Goal: Task Accomplishment & Management: Manage account settings

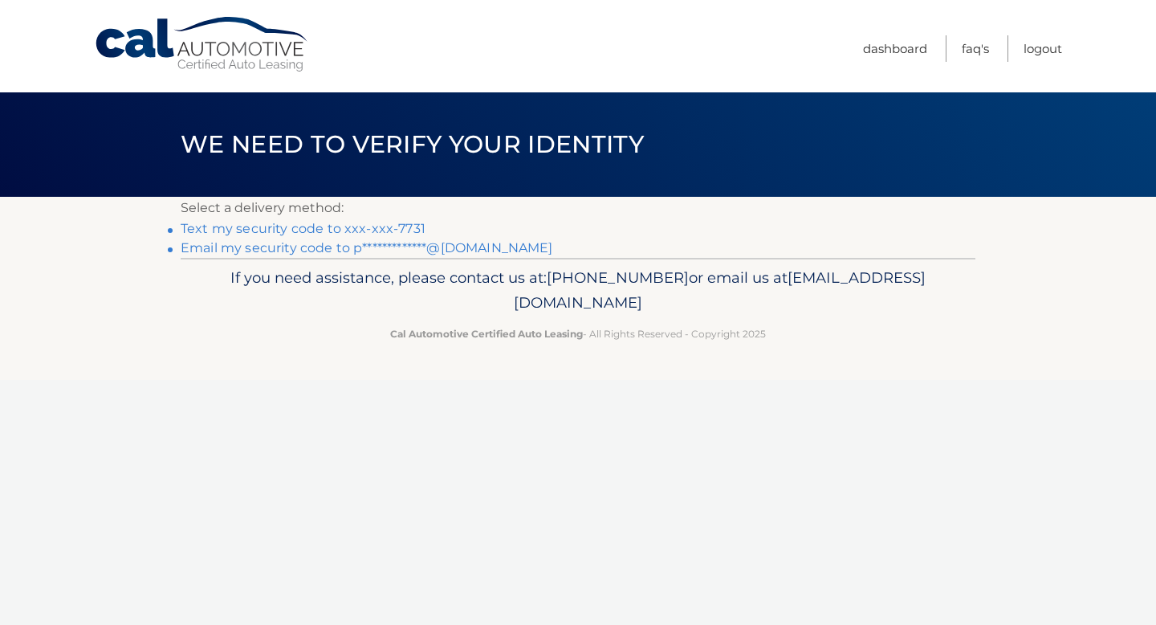
click at [478, 393] on div "Cal Automotive Menu Dashboard FAQ's Logout ×" at bounding box center [578, 312] width 1156 height 625
click at [373, 225] on link "Text my security code to xxx-xxx-7731" at bounding box center [303, 228] width 245 height 15
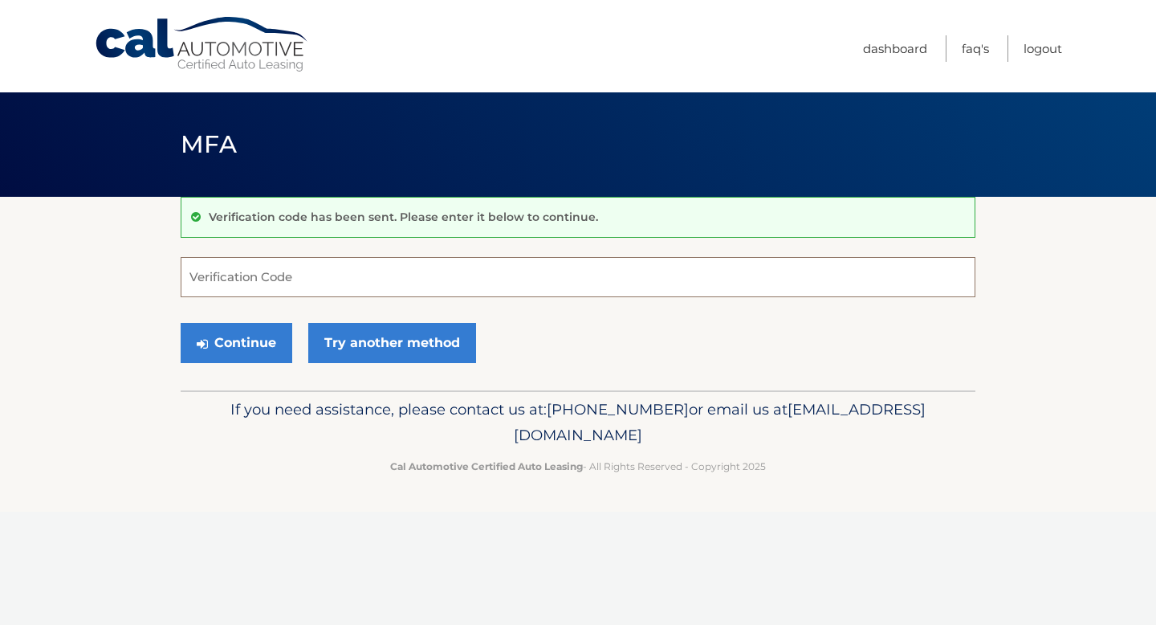
click at [250, 275] on input "Verification Code" at bounding box center [578, 277] width 795 height 40
type input "894268"
click at [243, 352] on button "Continue" at bounding box center [237, 343] width 112 height 40
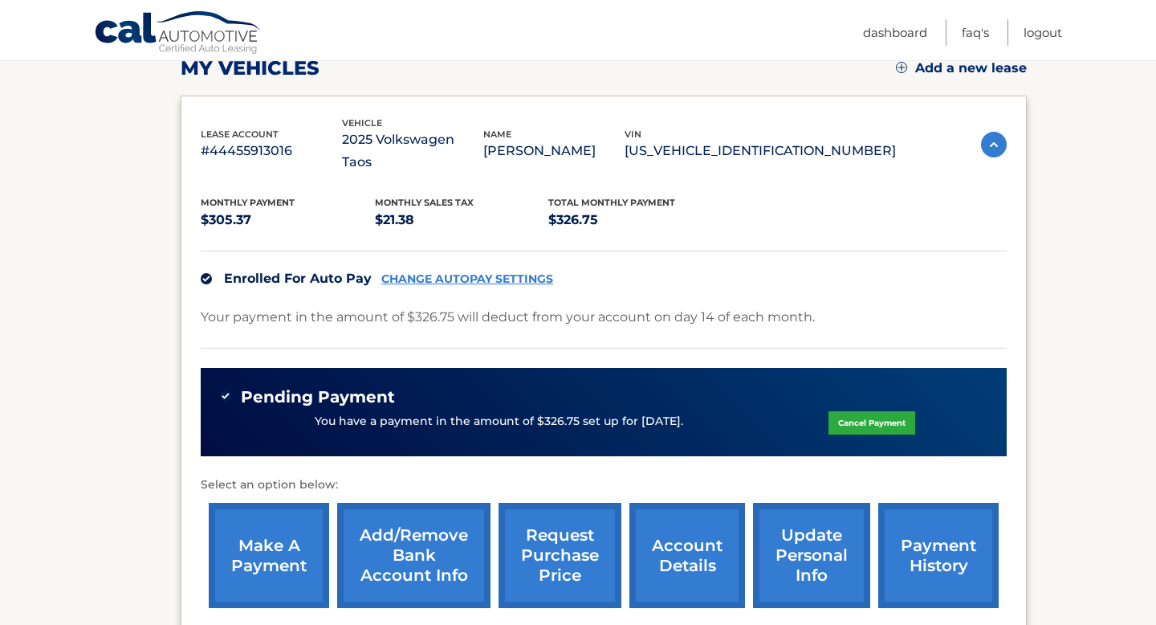
scroll to position [238, 0]
